Goal: Obtain resource: Obtain resource

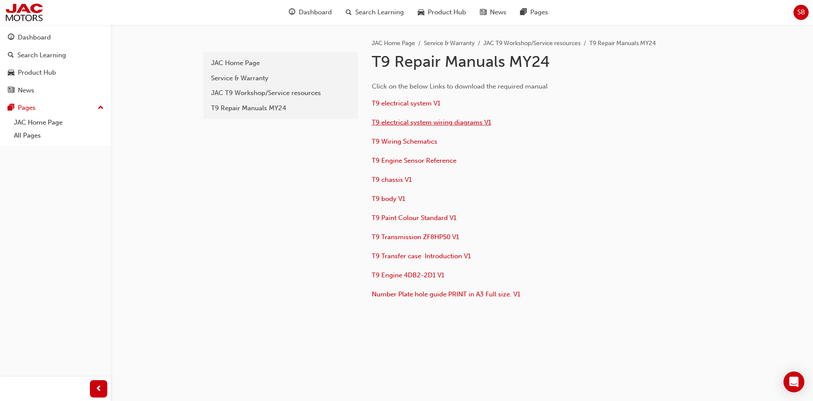
click at [426, 119] on span "T9 electrical system wiring diagrams V1" at bounding box center [431, 122] width 119 height 8
click at [400, 160] on span "T9 Engine Sensor Reference" at bounding box center [414, 161] width 85 height 8
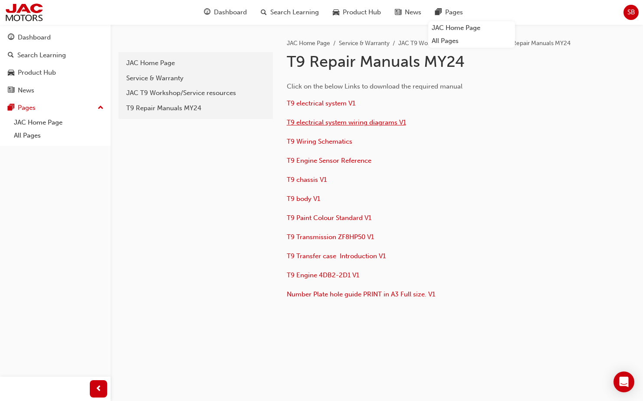
click at [350, 125] on span "T9 electrical system wiring diagrams V1" at bounding box center [346, 122] width 119 height 8
